Goal: Find specific page/section: Find specific page/section

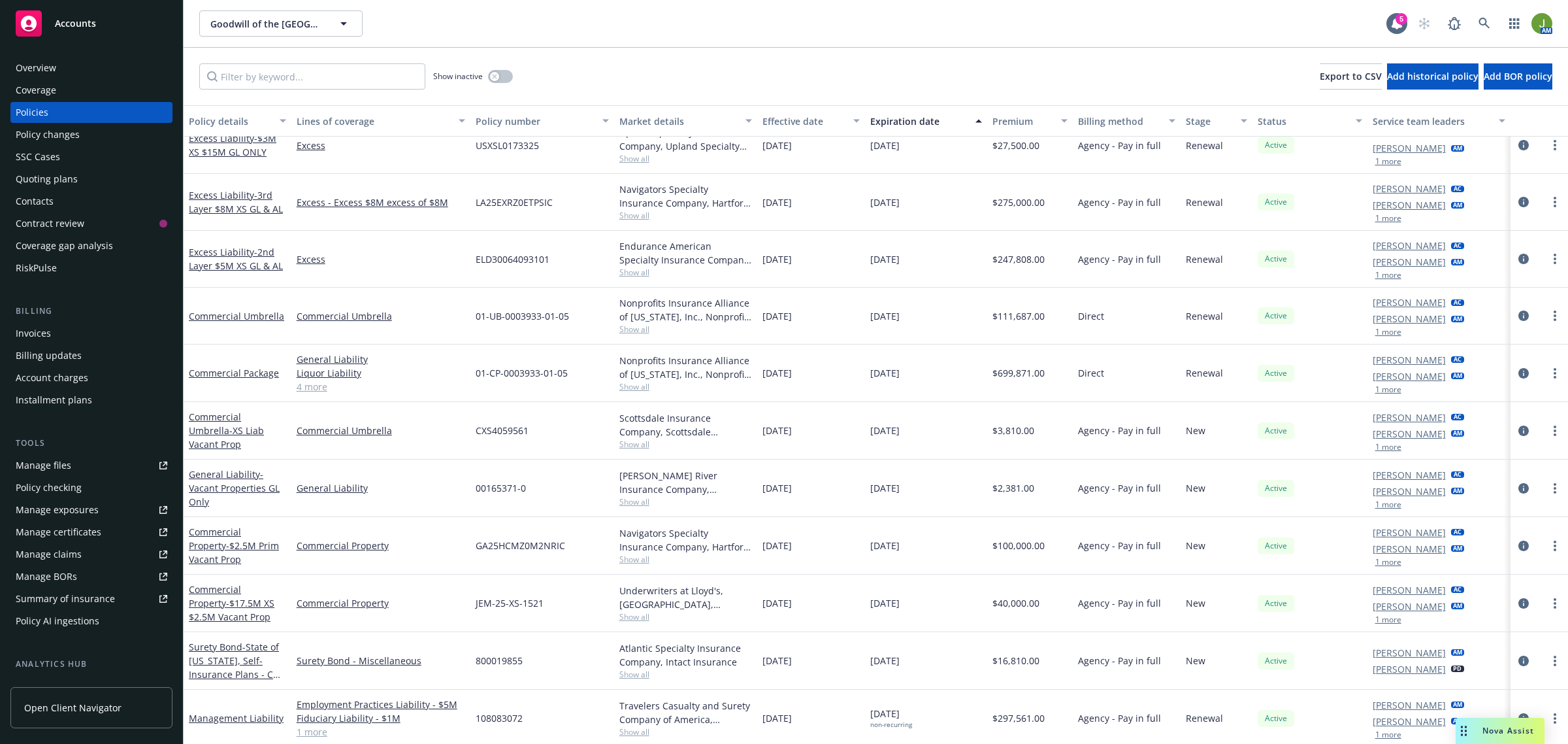
scroll to position [547, 0]
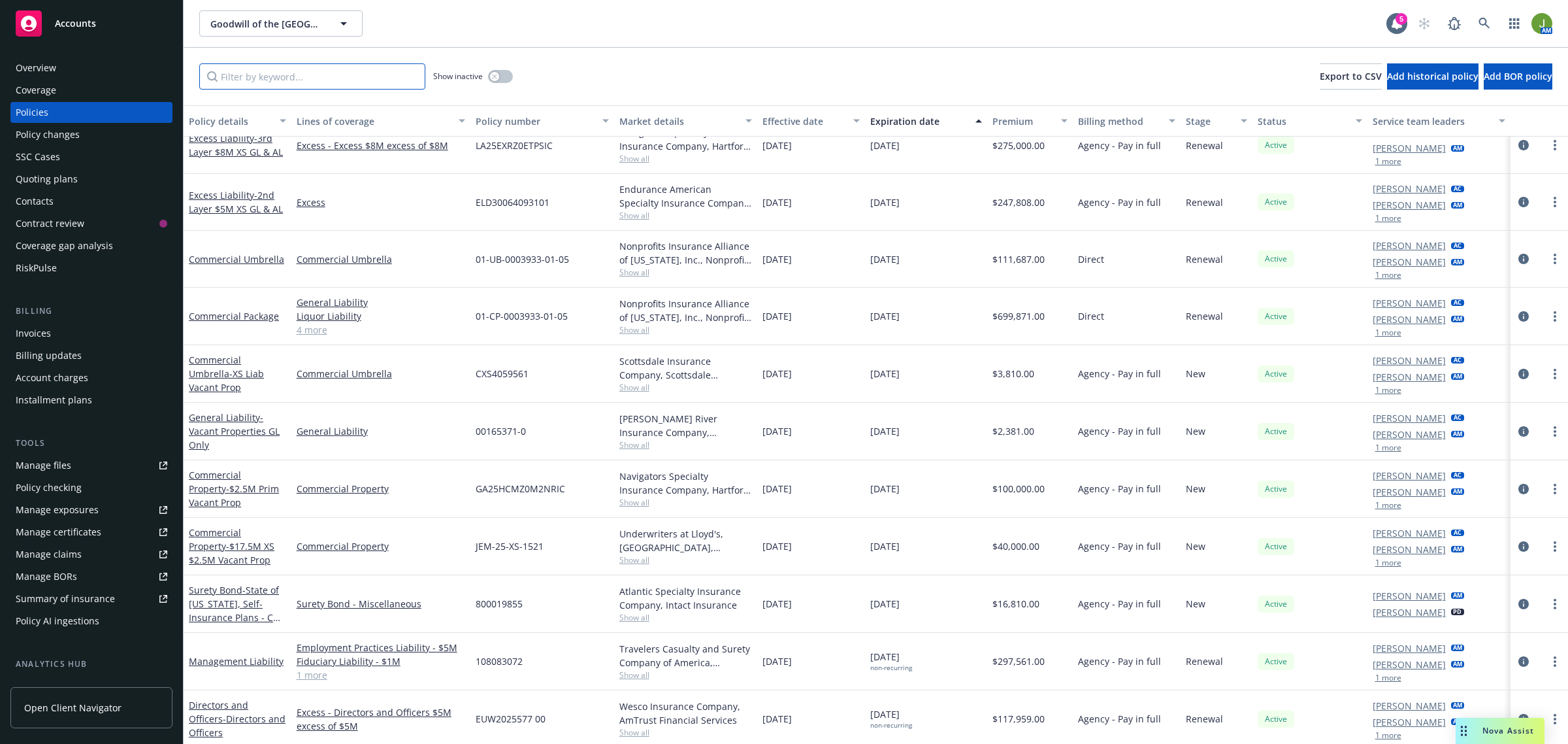
click at [327, 75] on input "Filter by keyword..." at bounding box center [312, 76] width 226 height 26
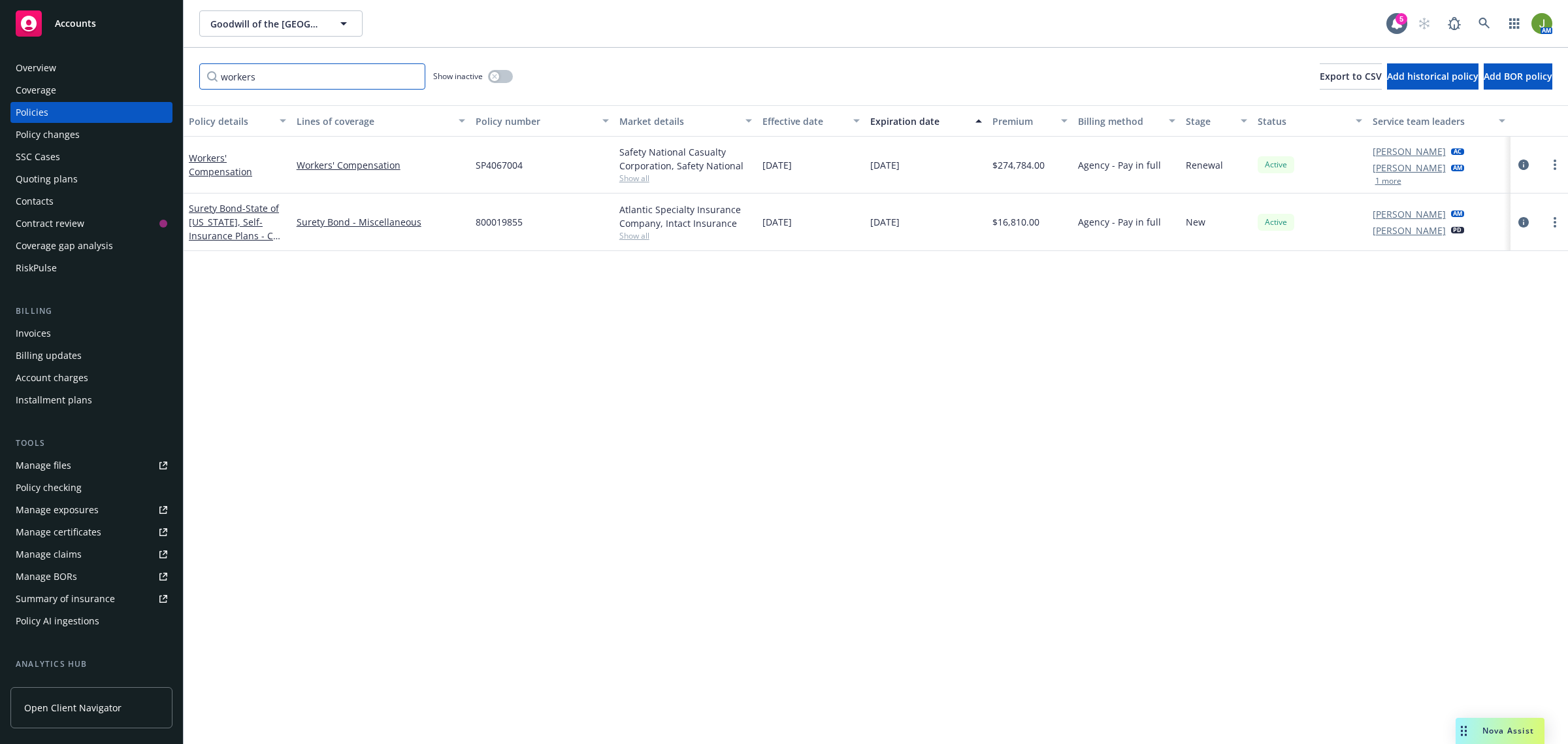
scroll to position [0, 0]
type input "workers"
click at [1553, 165] on circle "more" at bounding box center [1554, 164] width 2 height 2
click at [1479, 347] on link "Copy logging email" at bounding box center [1485, 349] width 153 height 26
